Goal: Task Accomplishment & Management: Manage account settings

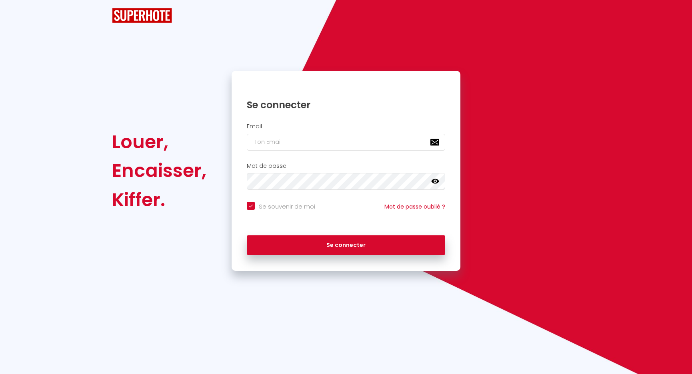
checkbox input "true"
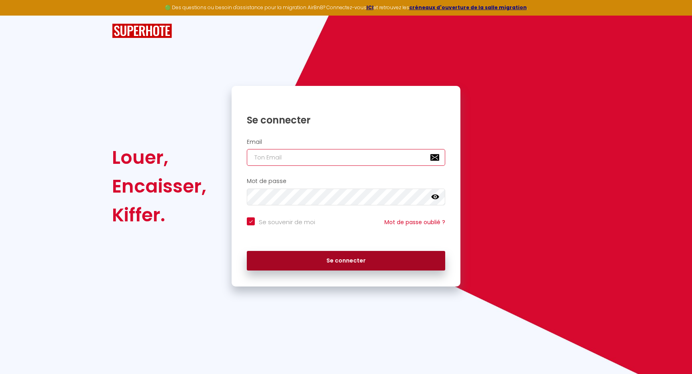
type input "[EMAIL_ADDRESS][DOMAIN_NAME]"
click at [334, 263] on button "Se connecter" at bounding box center [346, 261] width 198 height 20
checkbox input "true"
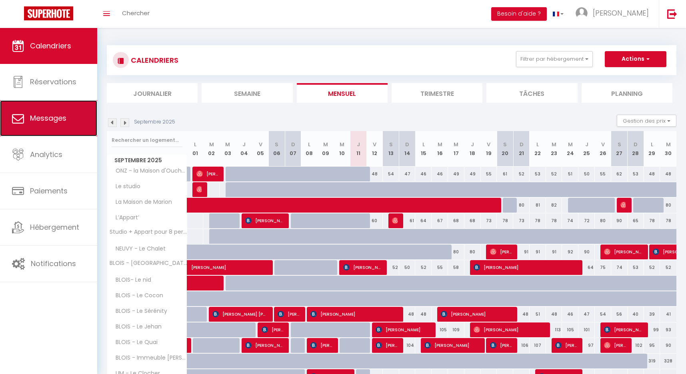
click at [54, 114] on span "Messages" at bounding box center [48, 118] width 36 height 10
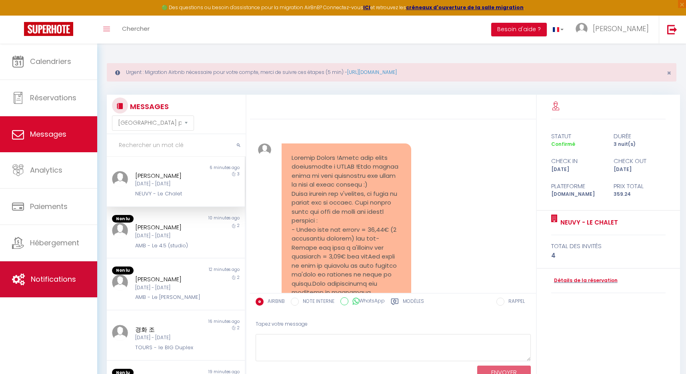
scroll to position [682, 0]
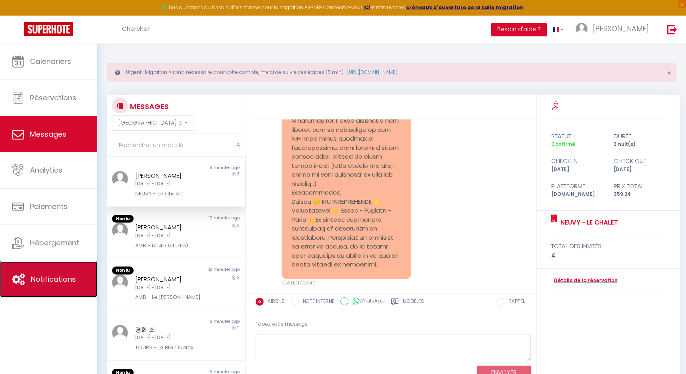
click at [48, 272] on link "Notifications" at bounding box center [48, 280] width 97 height 36
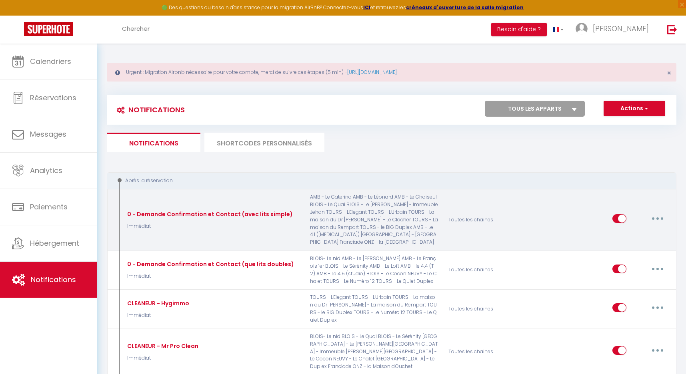
select select
checkbox input "false"
select select
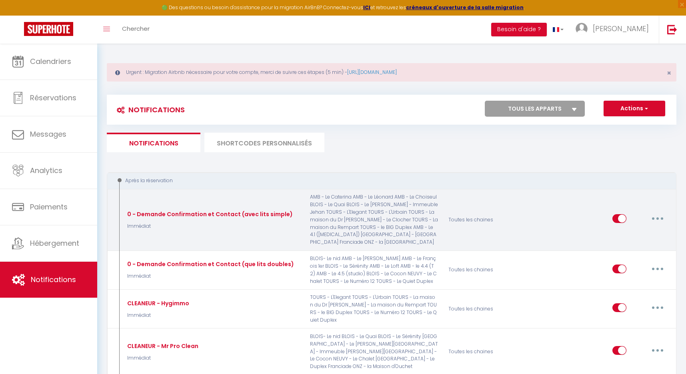
checkbox input "false"
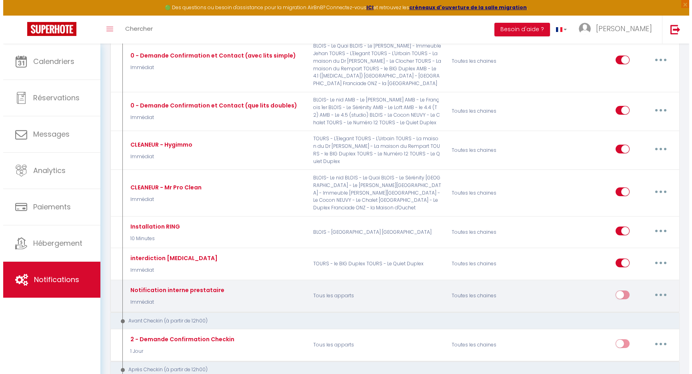
scroll to position [159, 0]
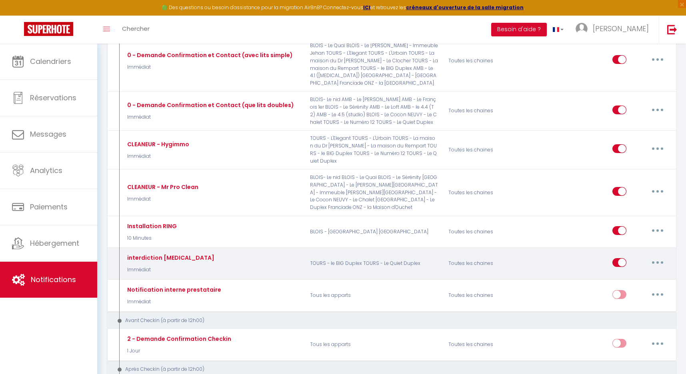
click at [661, 256] on button "button" at bounding box center [657, 262] width 22 height 13
click at [633, 274] on link "Editer" at bounding box center [636, 281] width 59 height 14
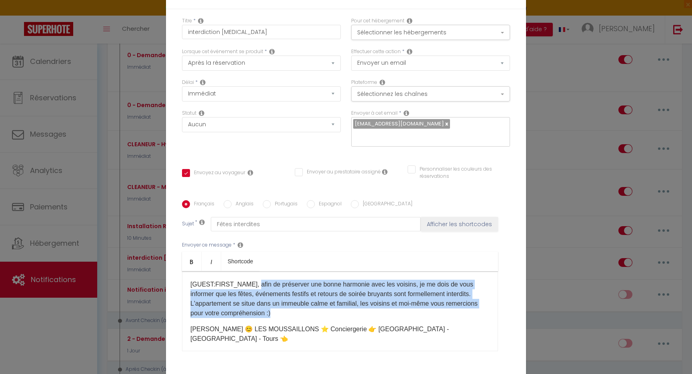
drag, startPoint x: 252, startPoint y: 278, endPoint x: 300, endPoint y: 307, distance: 56.5
click at [300, 307] on p "[GUEST:FIRST_NAME], afin de préserver une bonne harmonie avec les voisins, je m…" at bounding box center [339, 299] width 299 height 38
copy p "afin de préserver une bonne harmonie avec les voisins, je me dois de vous infor…"
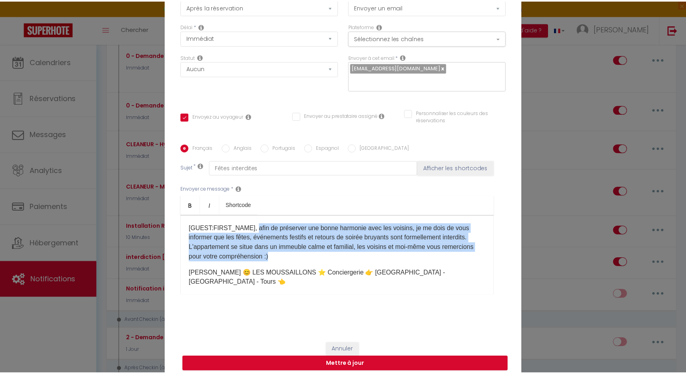
scroll to position [56, 0]
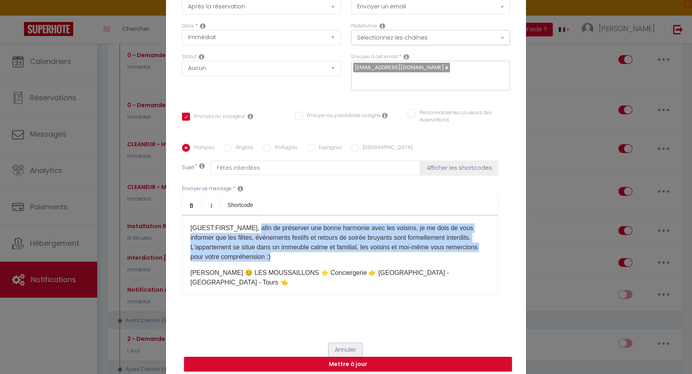
click at [339, 344] on button "Annuler" at bounding box center [345, 351] width 33 height 14
